Goal: Navigation & Orientation: Find specific page/section

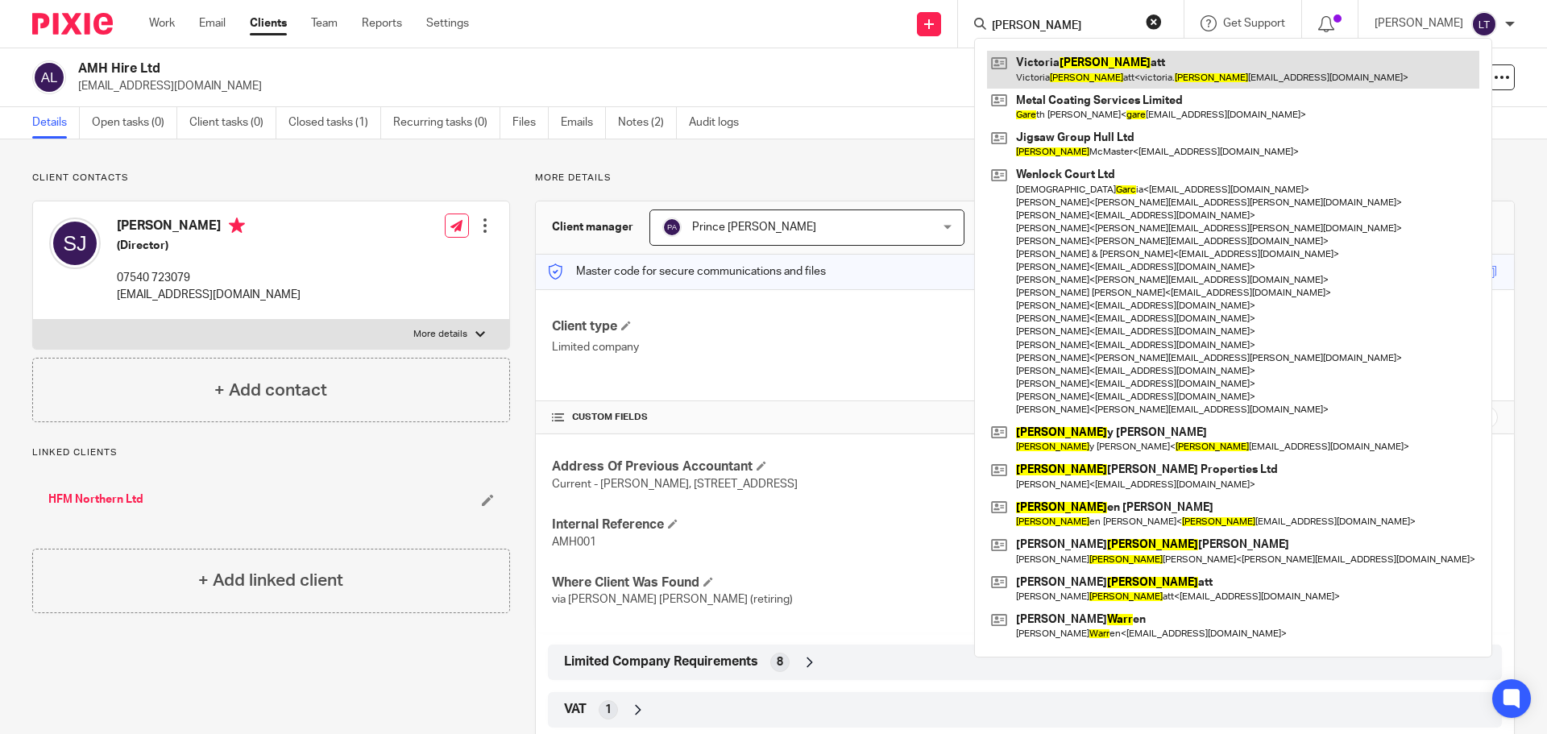
type input "[PERSON_NAME]"
click at [1076, 58] on link at bounding box center [1233, 69] width 492 height 37
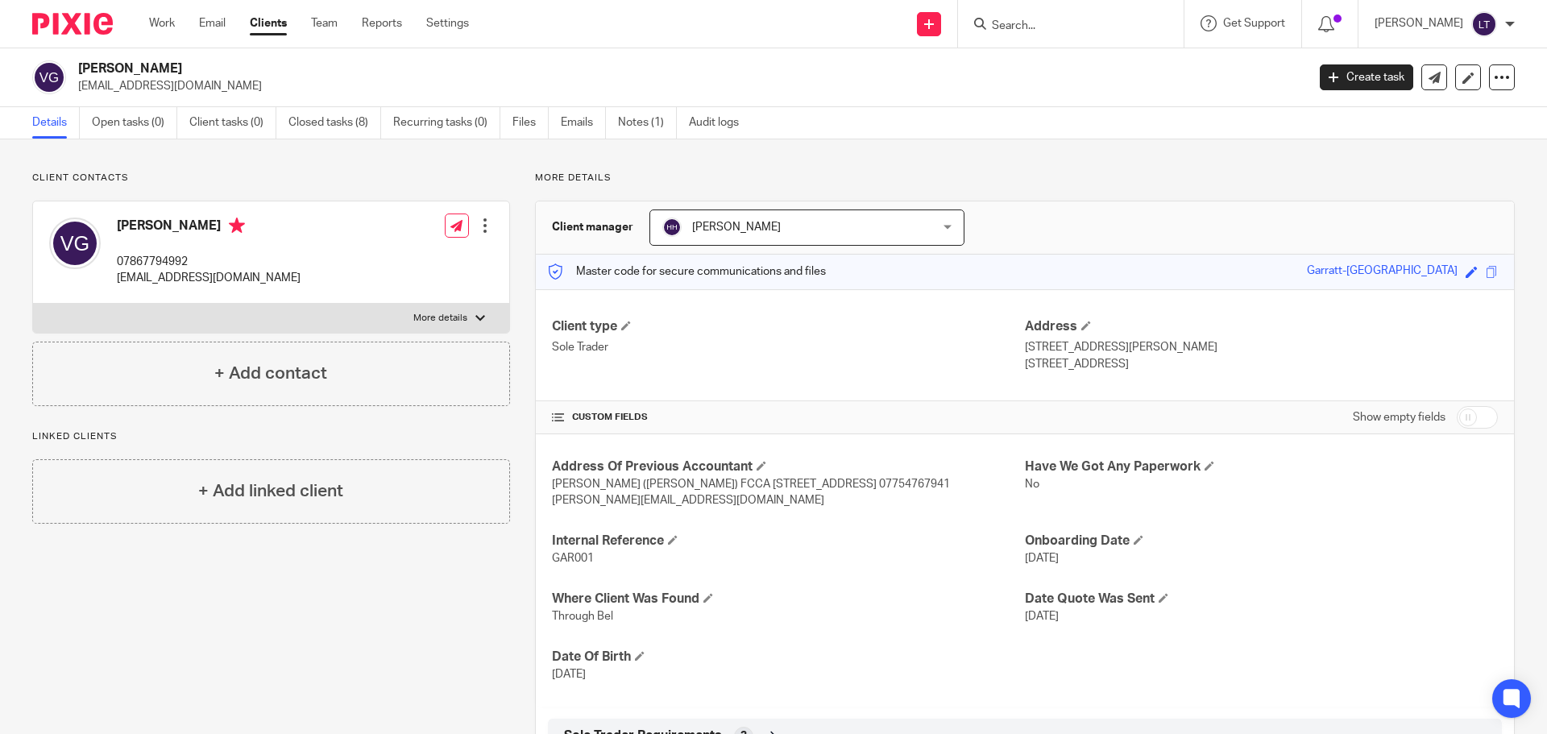
click at [612, 122] on ul "Details Open tasks (0) Client tasks (0) Closed tasks (8) Recurring tasks (0) Fi…" at bounding box center [397, 122] width 731 height 31
click at [629, 121] on link "Notes (1)" at bounding box center [647, 122] width 59 height 31
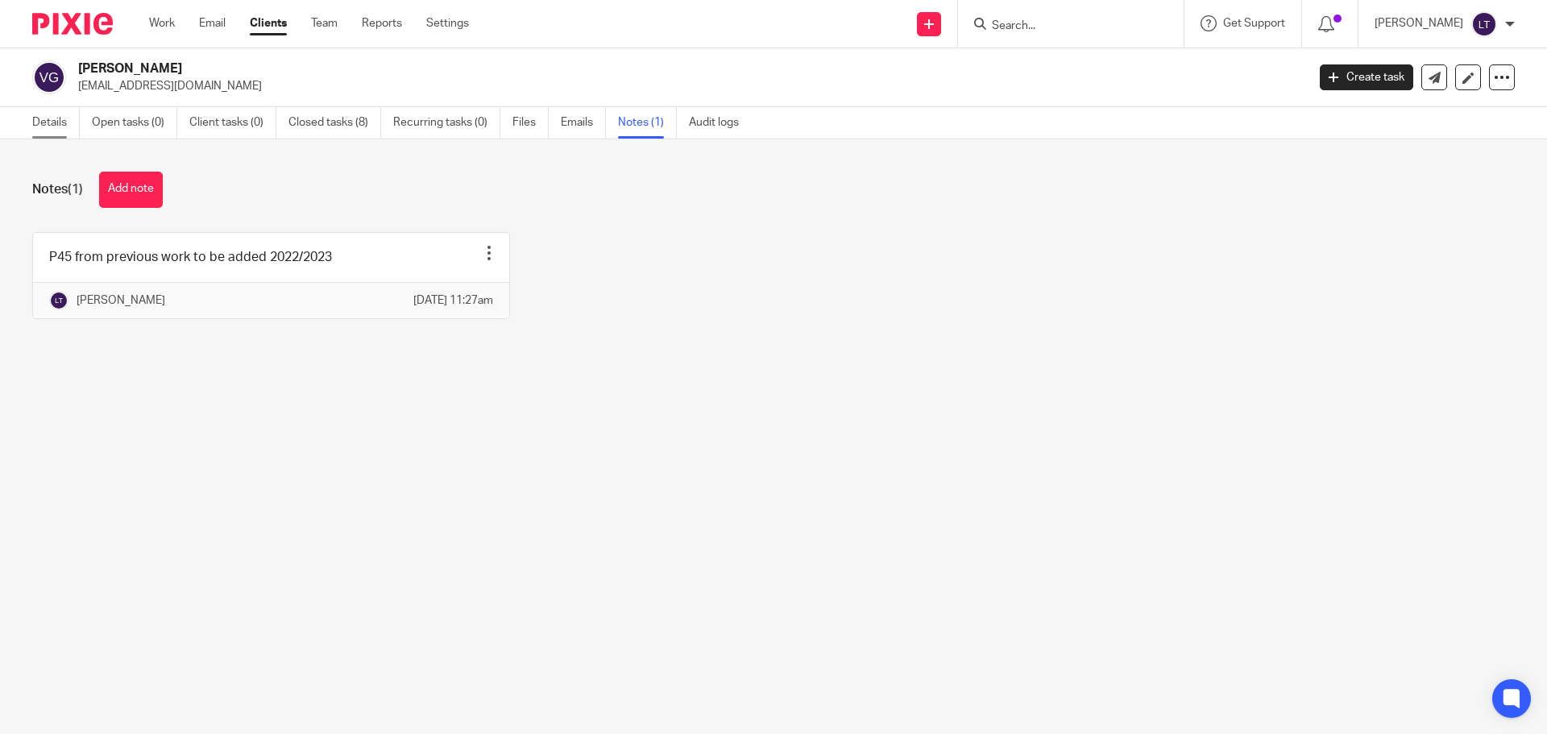
click at [56, 124] on link "Details" at bounding box center [56, 122] width 48 height 31
